Goal: Find specific fact: Find specific fact

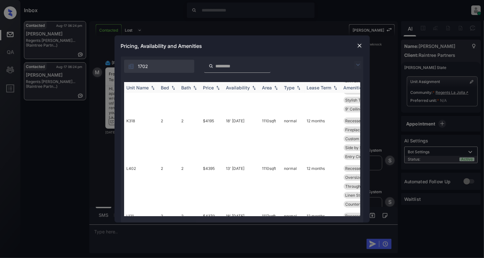
scroll to position [42, 0]
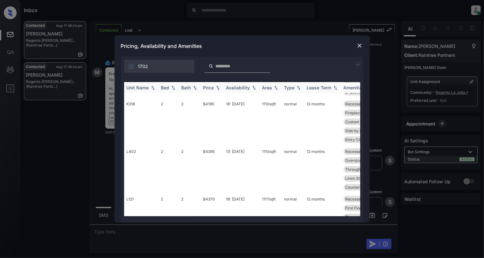
click at [174, 87] on img at bounding box center [173, 88] width 6 height 4
click at [173, 87] on img at bounding box center [173, 87] width 6 height 5
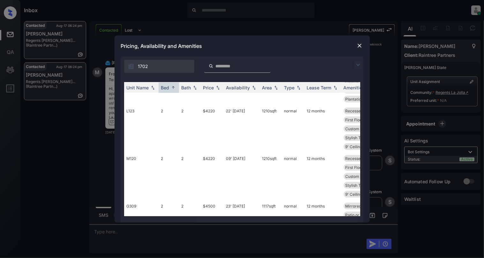
scroll to position [531, 0]
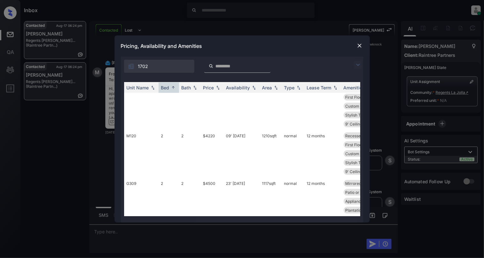
click at [362, 45] on img at bounding box center [360, 45] width 6 height 6
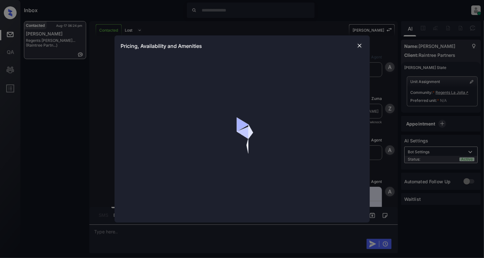
scroll to position [868, 0]
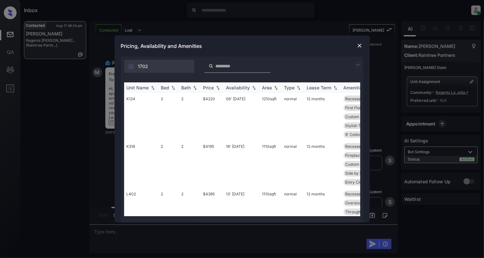
click at [173, 87] on img at bounding box center [173, 88] width 6 height 4
click at [172, 87] on img at bounding box center [173, 87] width 6 height 5
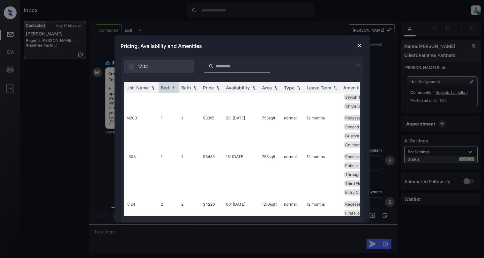
scroll to position [128, 0]
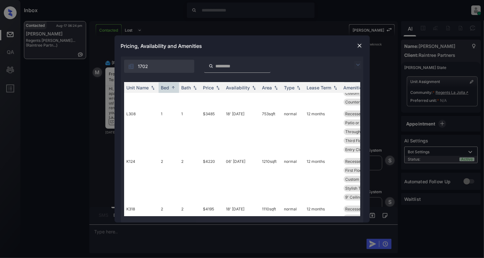
click at [358, 47] on img at bounding box center [360, 45] width 6 height 6
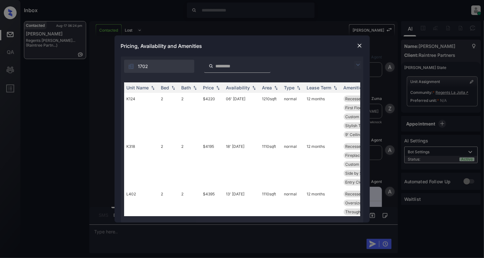
scroll to position [868, 0]
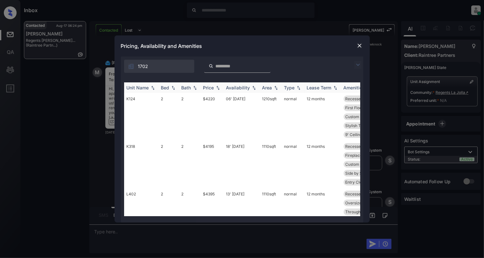
click at [174, 89] on img at bounding box center [173, 88] width 6 height 4
click at [174, 89] on img at bounding box center [173, 87] width 6 height 5
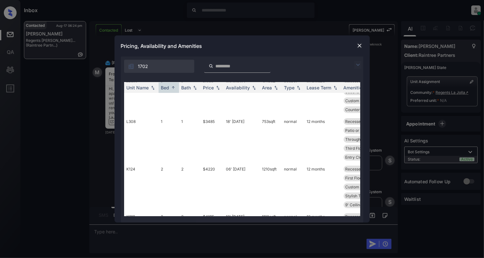
scroll to position [128, 0]
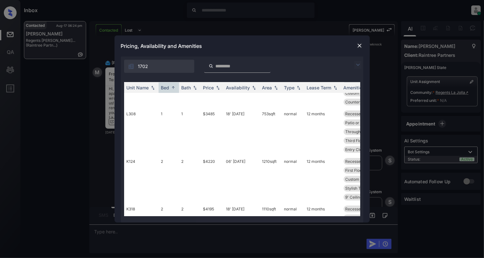
click at [357, 45] on img at bounding box center [360, 45] width 6 height 6
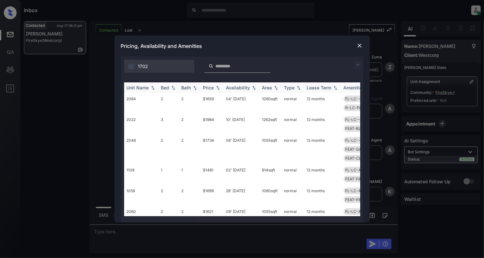
scroll to position [325, 0]
click at [220, 67] on input "search" at bounding box center [241, 66] width 52 height 5
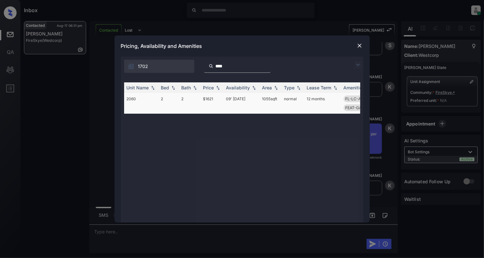
type input "****"
click at [147, 102] on td "2060" at bounding box center [141, 103] width 34 height 21
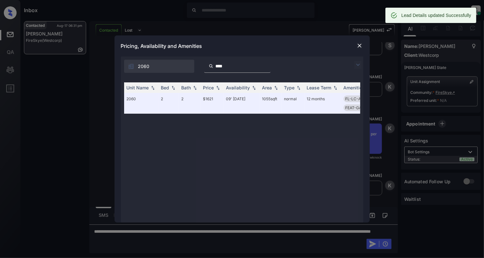
click at [361, 43] on img at bounding box center [360, 45] width 6 height 6
